Goal: Check status: Check status

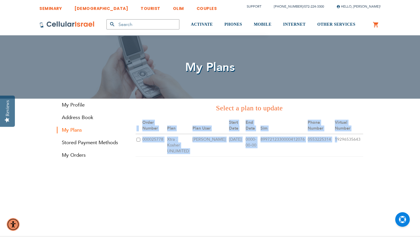
drag, startPoint x: 369, startPoint y: 141, endPoint x: 334, endPoint y: 142, distance: 35.0
click at [334, 142] on td "19296535643" at bounding box center [348, 145] width 29 height 23
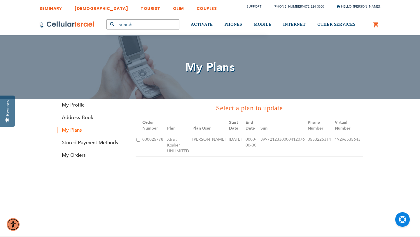
drag, startPoint x: 333, startPoint y: 140, endPoint x: 359, endPoint y: 139, distance: 25.4
click at [359, 139] on td "19296535643" at bounding box center [348, 145] width 29 height 23
drag, startPoint x: 359, startPoint y: 139, endPoint x: 331, endPoint y: 140, distance: 27.4
click at [334, 140] on td "19296535643" at bounding box center [348, 145] width 29 height 23
copy td "19296535643"
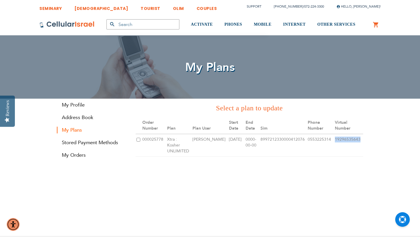
copy td "19296535643"
click at [264, 155] on div "Order Number Plan Plan User Start Date End Date Sim Sim-Without Phone Number Vi…" at bounding box center [248, 139] width 227 height 45
